Goal: Check status: Check status

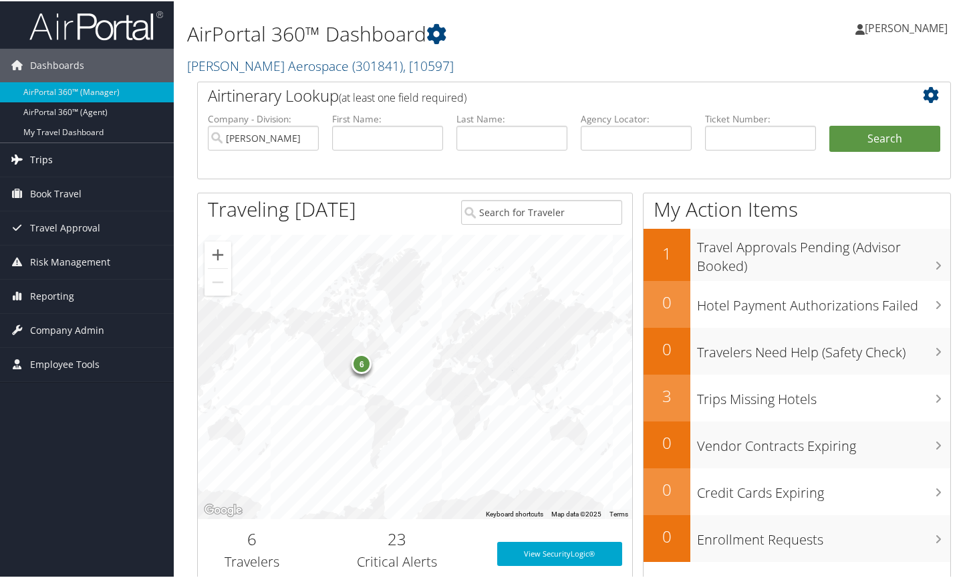
click at [39, 156] on span "Trips" at bounding box center [41, 158] width 23 height 33
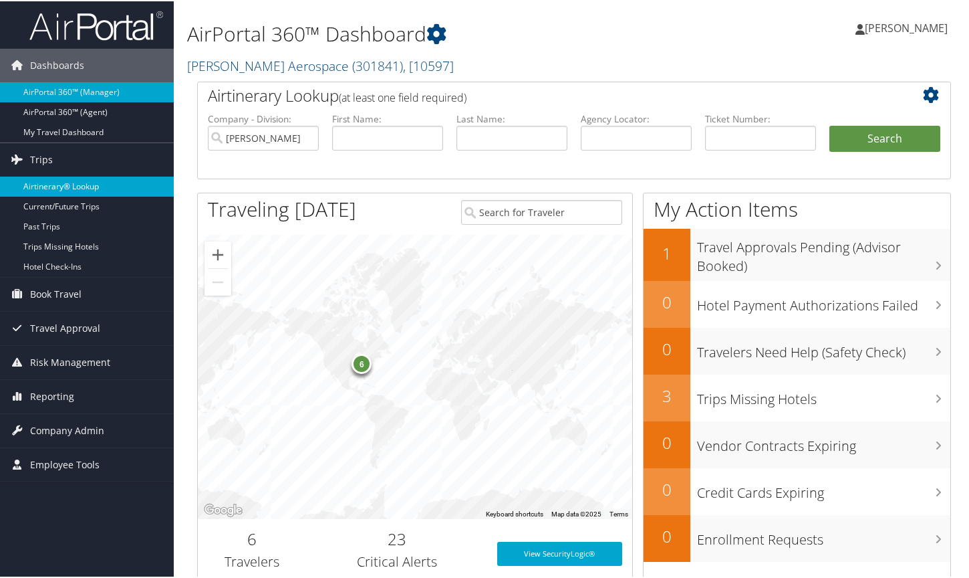
click at [78, 180] on link "Airtinerary® Lookup" at bounding box center [87, 185] width 174 height 20
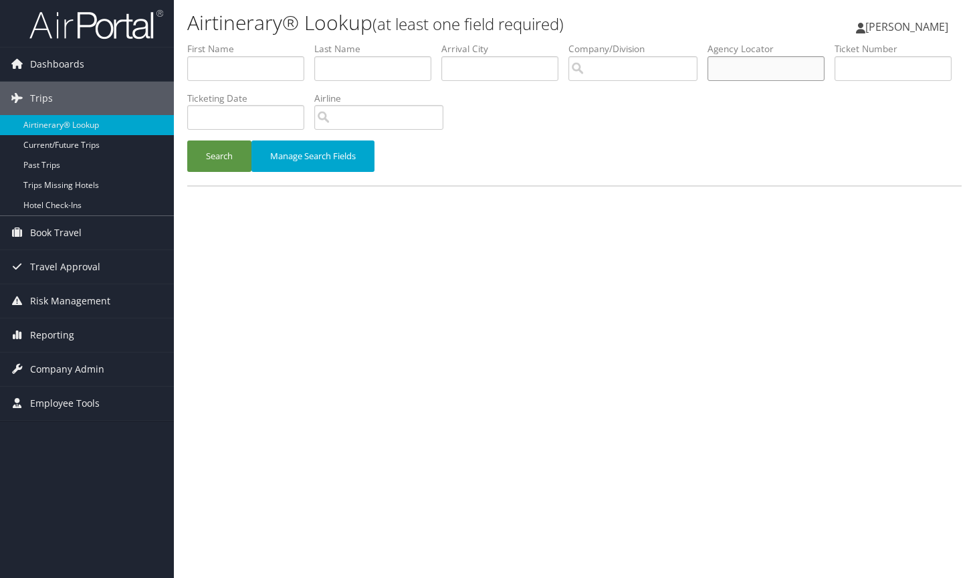
click at [771, 70] on input "text" at bounding box center [765, 68] width 117 height 25
type input "DJ2C2N"
click at [187, 140] on button "Search" at bounding box center [219, 155] width 64 height 31
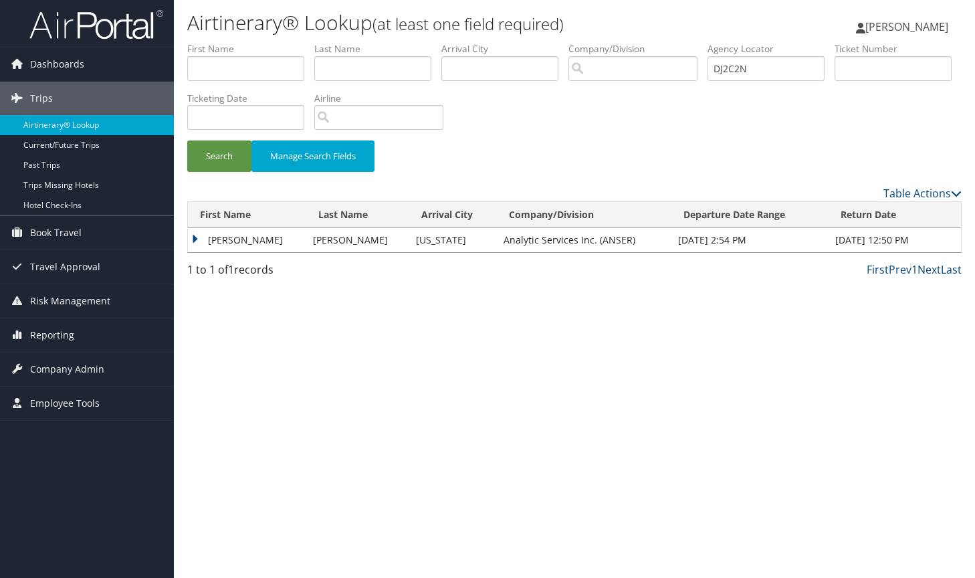
click at [195, 240] on td "MICHAEL ANDREW" at bounding box center [247, 240] width 118 height 24
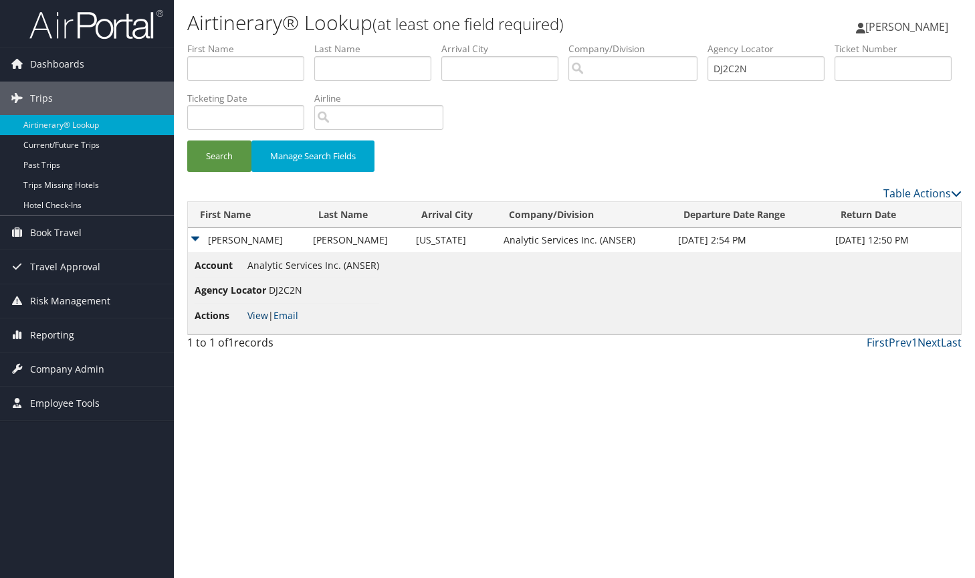
click at [255, 313] on link "View" at bounding box center [257, 315] width 21 height 13
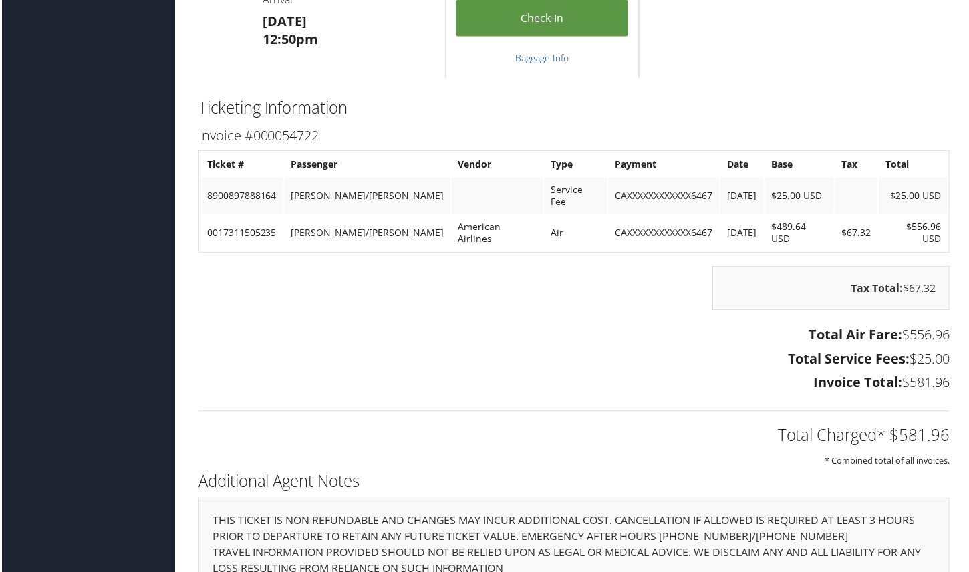
scroll to position [1136, 0]
